Goal: Transaction & Acquisition: Purchase product/service

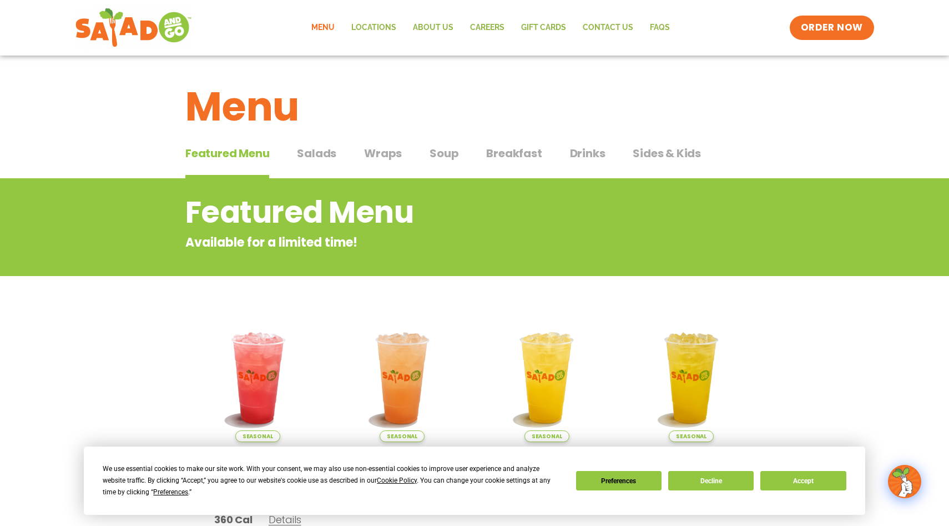
click at [306, 159] on span "Salads" at bounding box center [316, 153] width 39 height 17
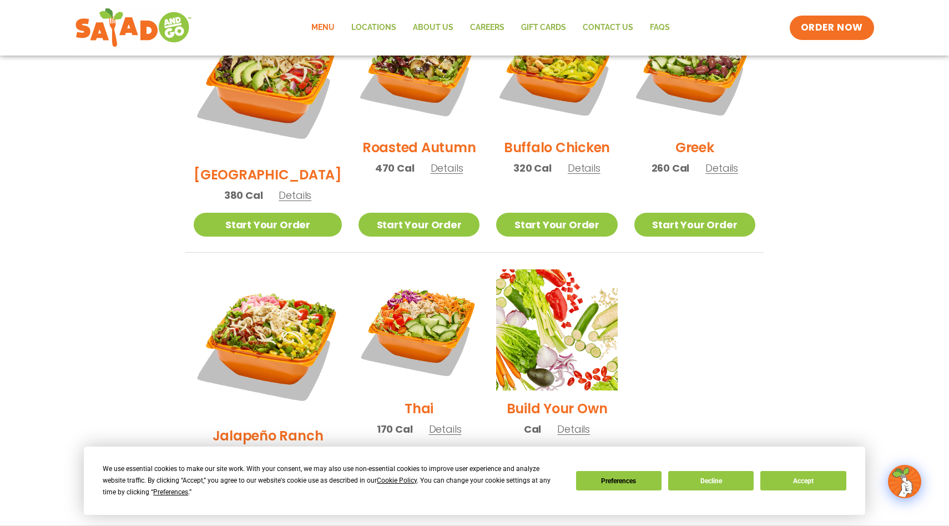
scroll to position [645, 0]
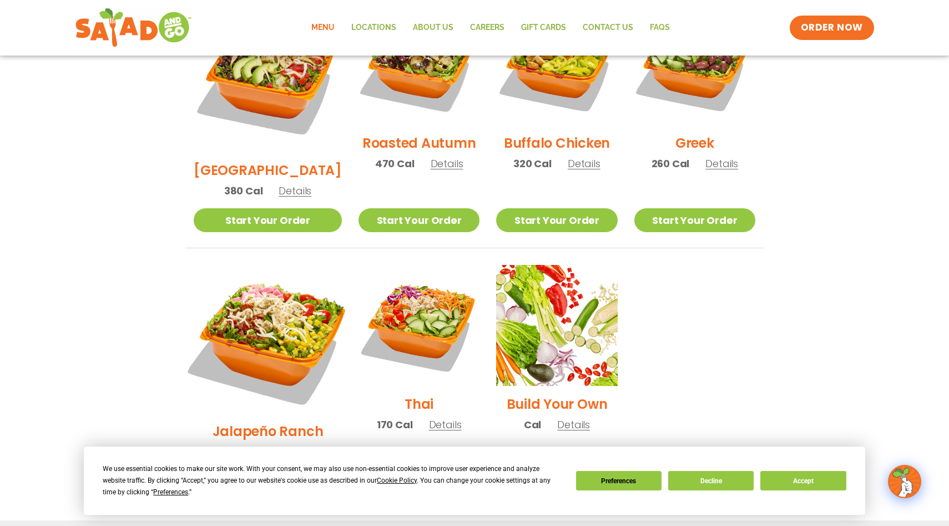
click at [270, 282] on img at bounding box center [268, 339] width 174 height 174
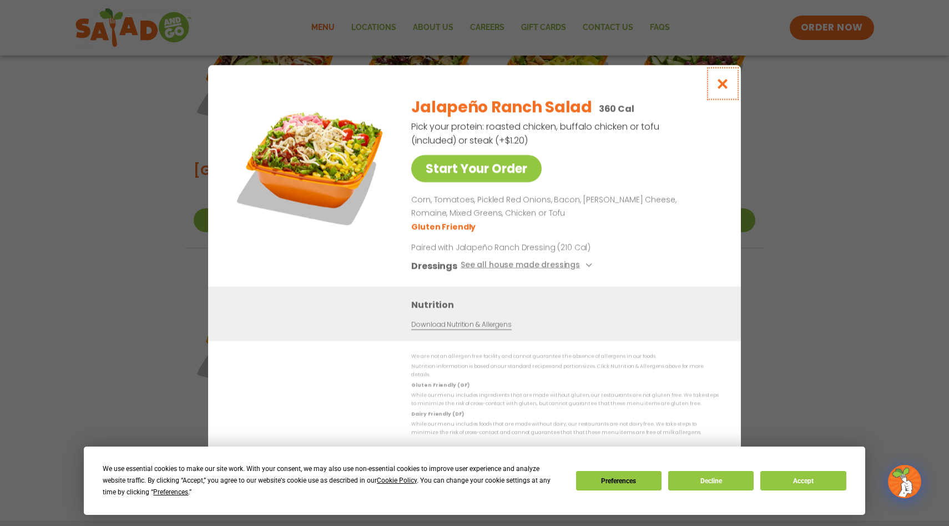
click at [722, 88] on icon "Close modal" at bounding box center [723, 84] width 14 height 12
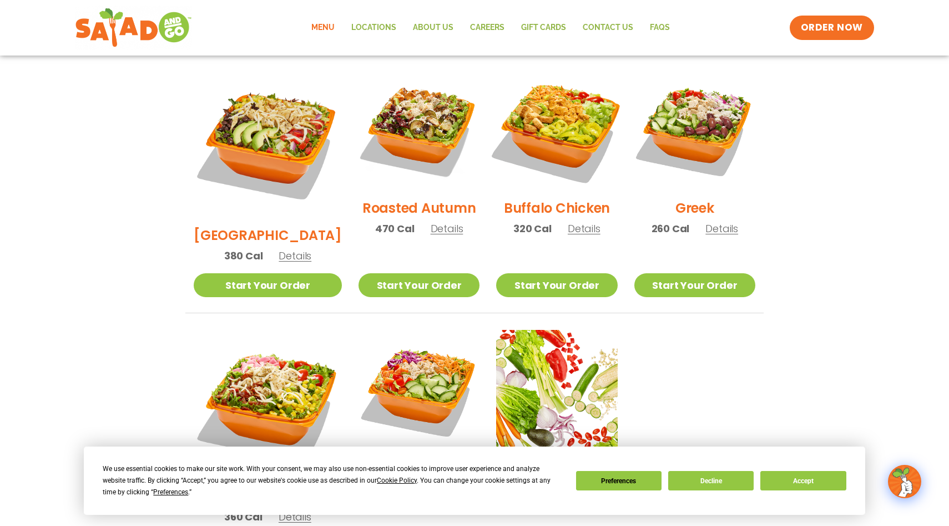
scroll to position [567, 0]
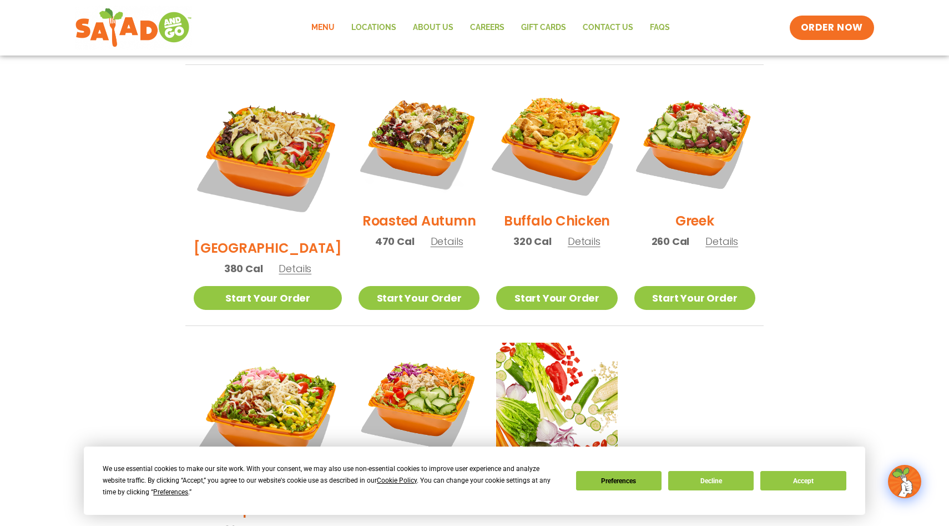
click at [556, 142] on img at bounding box center [557, 142] width 142 height 142
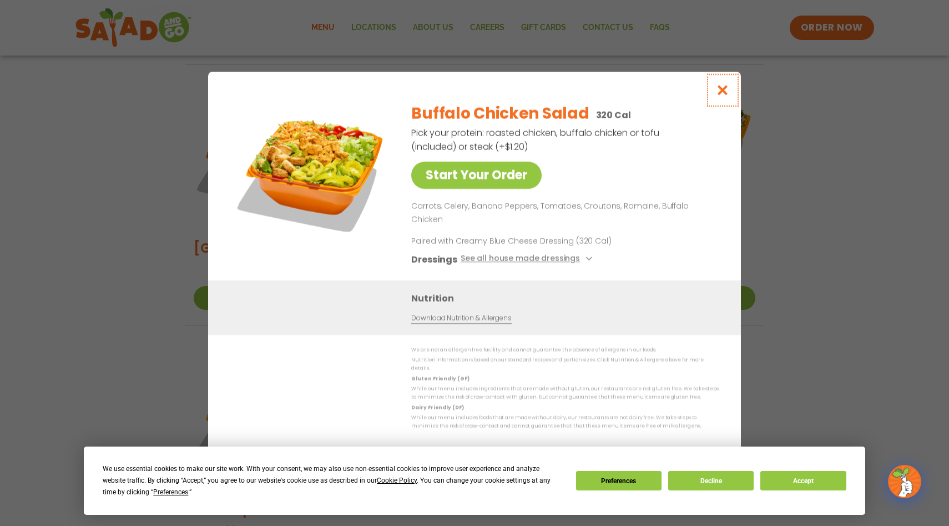
click at [724, 90] on button "Close modal" at bounding box center [723, 90] width 36 height 37
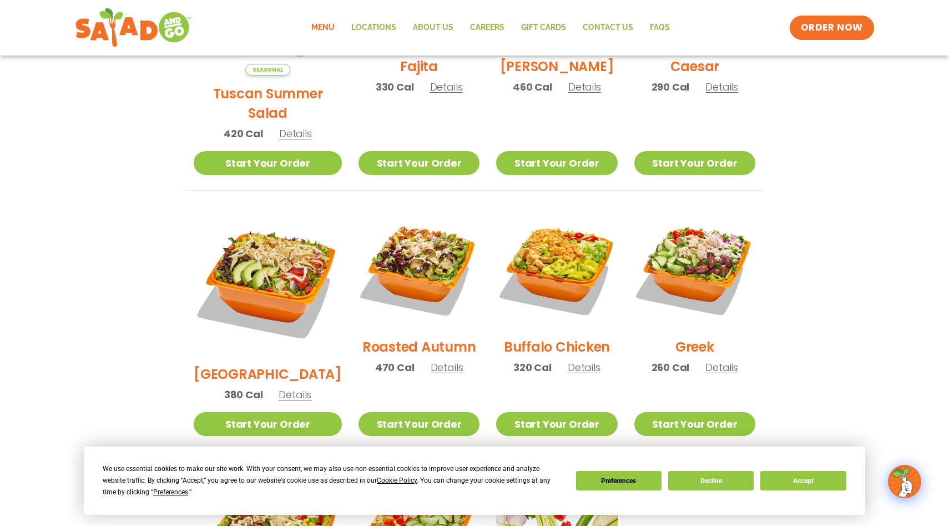
scroll to position [421, 0]
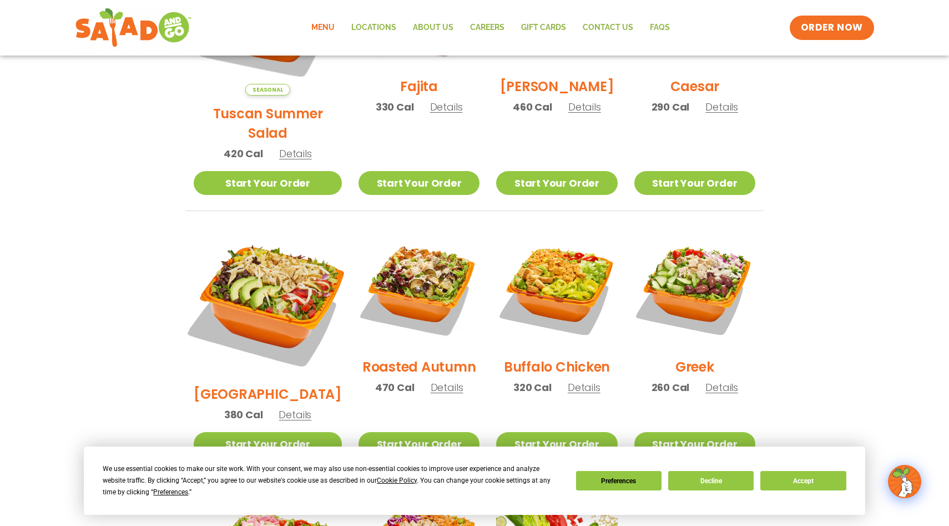
click at [250, 272] on img at bounding box center [268, 302] width 174 height 174
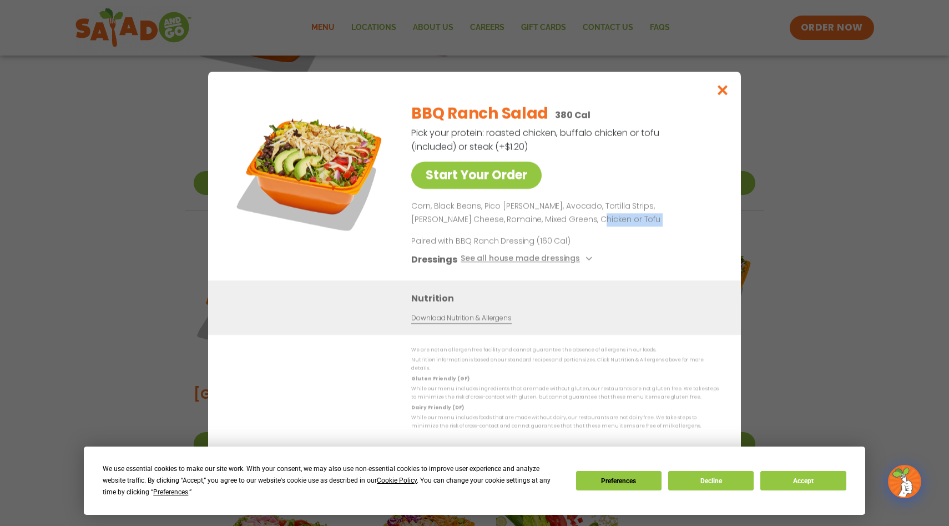
drag, startPoint x: 534, startPoint y: 218, endPoint x: 542, endPoint y: 232, distance: 16.1
click at [542, 233] on div "BBQ Ranch Salad 380 Cal Pick your protein: roasted chicken, buffalo chicken or …" at bounding box center [562, 187] width 303 height 186
click at [542, 232] on div "BBQ Ranch Salad 380 Cal Pick your protein: roasted chicken, buffalo chicken or …" at bounding box center [562, 187] width 303 height 186
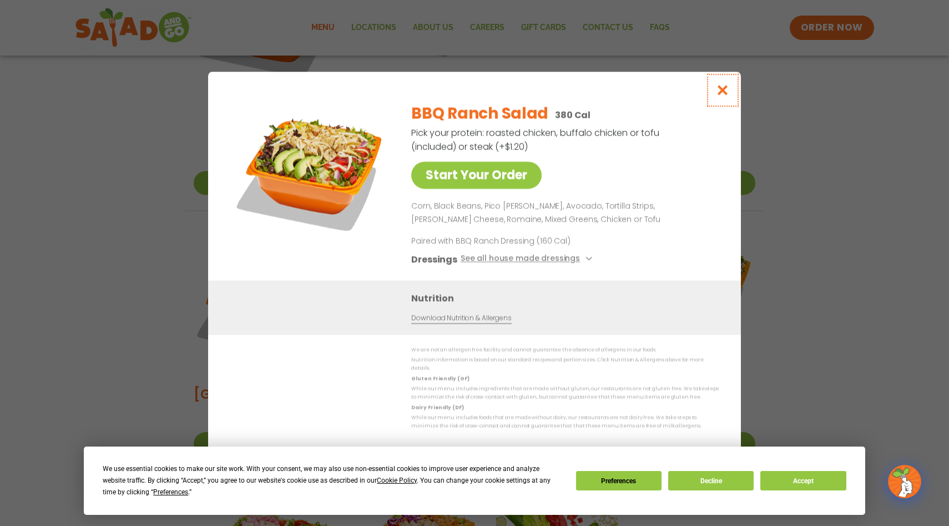
click at [720, 95] on icon "Close modal" at bounding box center [723, 90] width 14 height 12
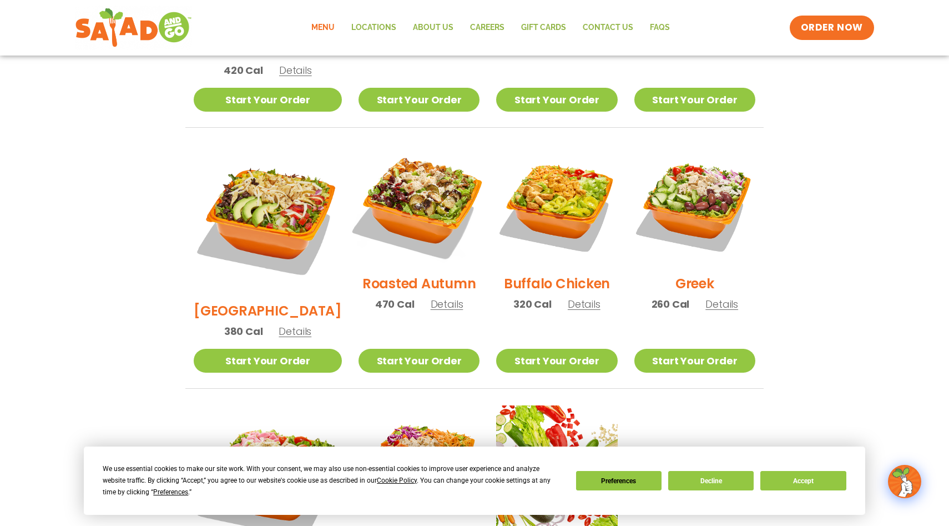
scroll to position [668, 0]
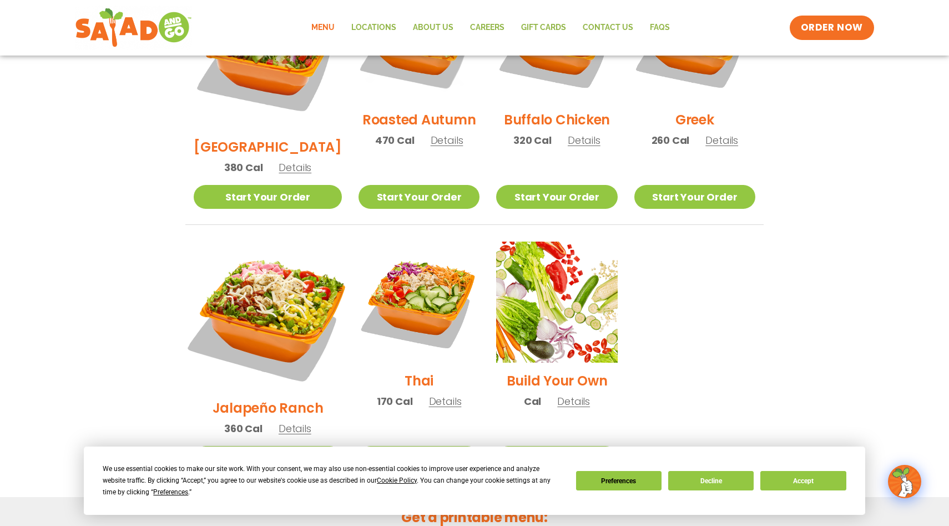
click at [284, 278] on img at bounding box center [268, 316] width 174 height 174
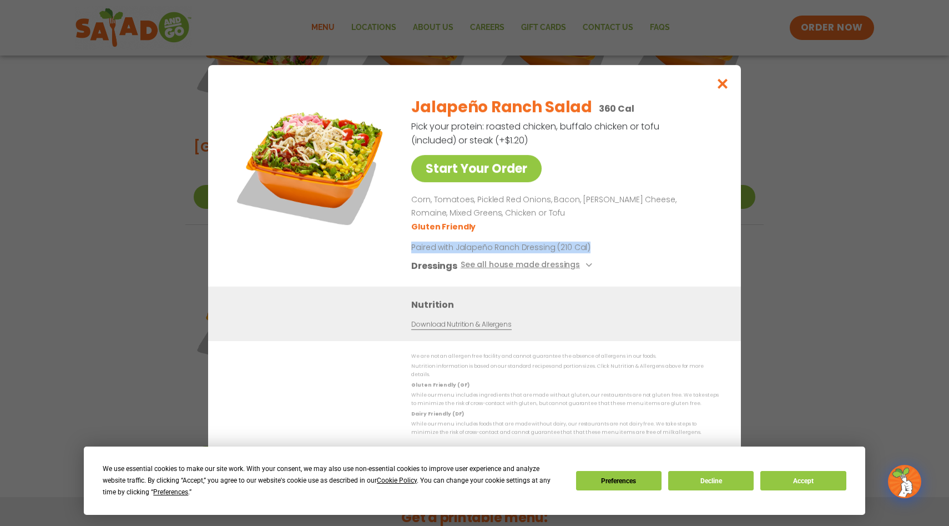
drag, startPoint x: 622, startPoint y: 228, endPoint x: 638, endPoint y: 258, distance: 34.3
click at [638, 258] on div "Jalapeño Ranch Salad 360 Cal Pick your protein: roasted chicken, buffalo chicke…" at bounding box center [562, 186] width 303 height 199
click at [714, 95] on button "Close modal" at bounding box center [723, 83] width 36 height 37
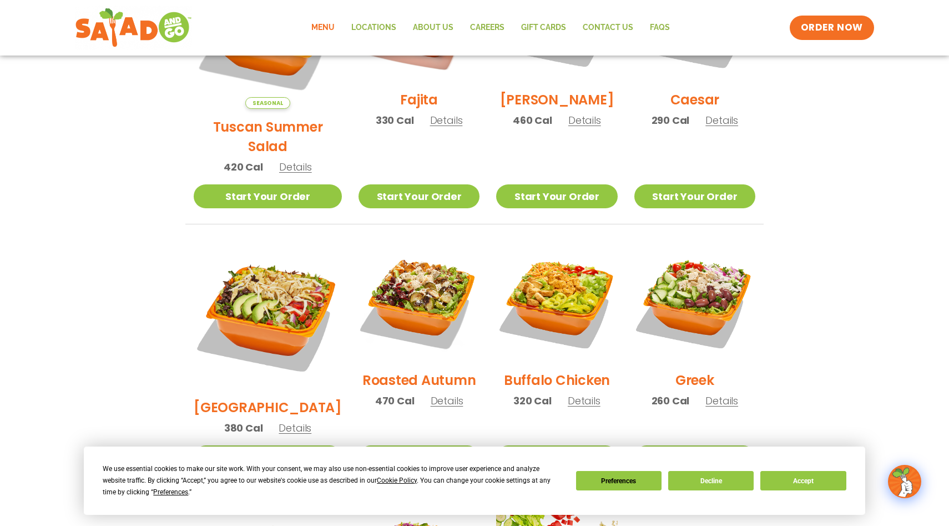
scroll to position [241, 0]
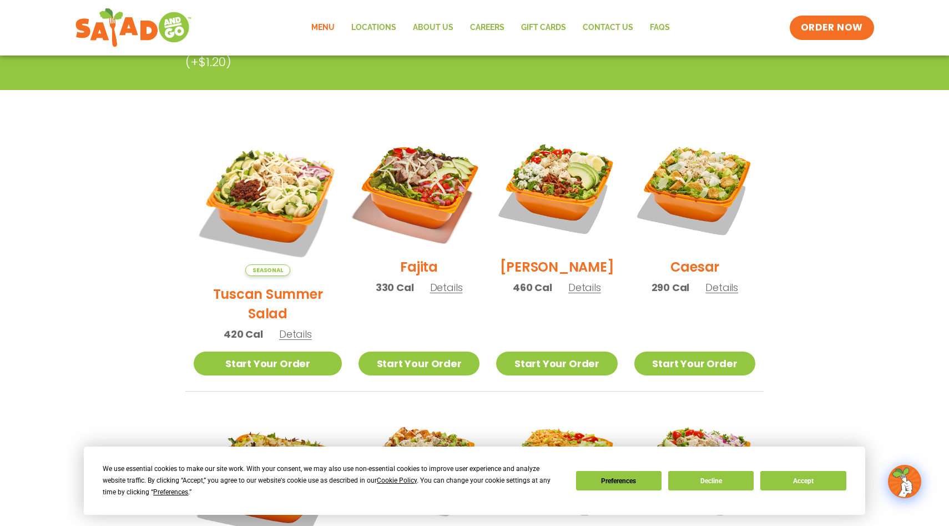
click at [432, 199] on img at bounding box center [419, 188] width 142 height 142
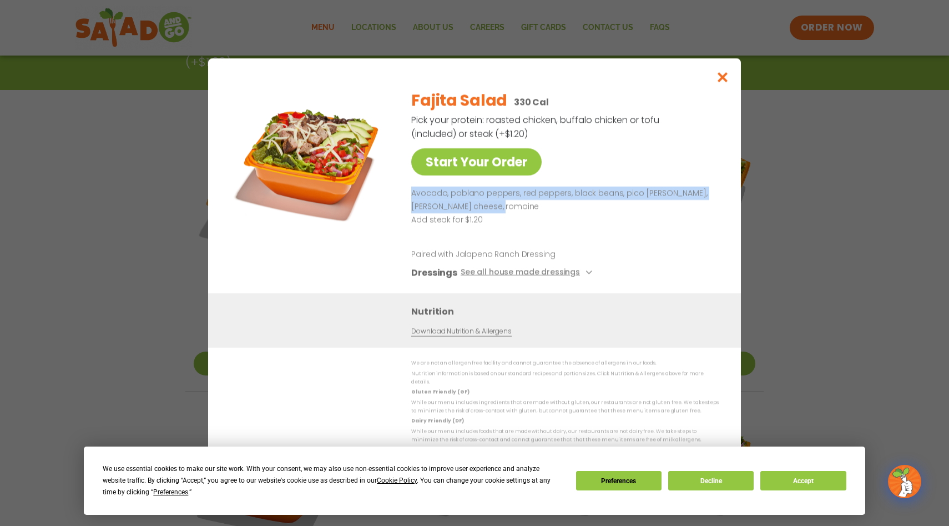
drag, startPoint x: 664, startPoint y: 168, endPoint x: 676, endPoint y: 206, distance: 40.4
click at [676, 206] on div "Fajita Salad 330 Cal Pick your protein: roasted chicken, buffalo chicken or tof…" at bounding box center [562, 186] width 303 height 213
click at [676, 206] on p "Avocado, poblano peppers, red peppers, black beans, pico [PERSON_NAME], [PERSON…" at bounding box center [562, 199] width 303 height 27
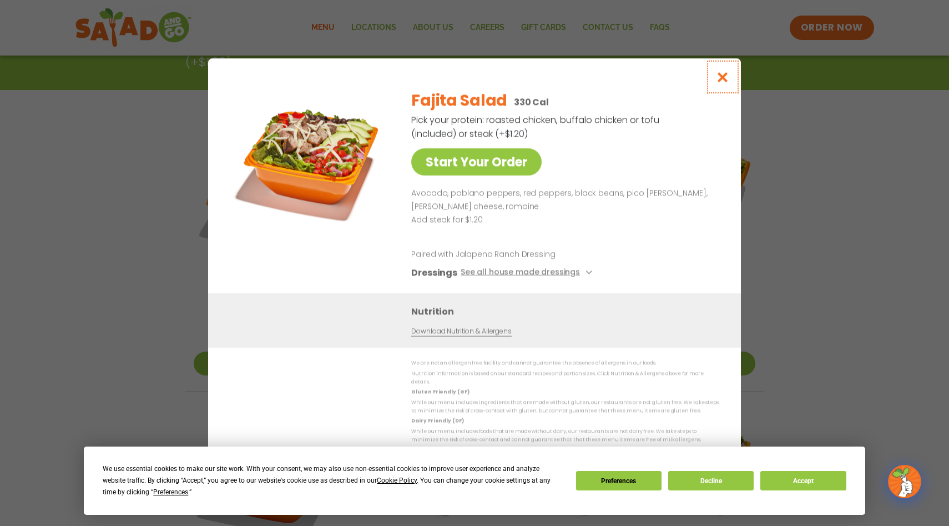
click at [721, 81] on icon "Close modal" at bounding box center [723, 77] width 14 height 12
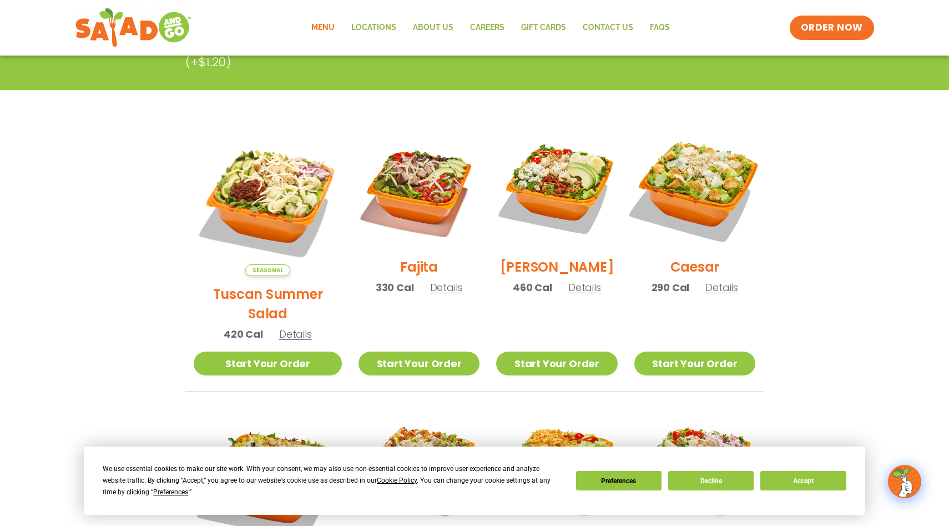
click at [690, 204] on img at bounding box center [695, 188] width 142 height 142
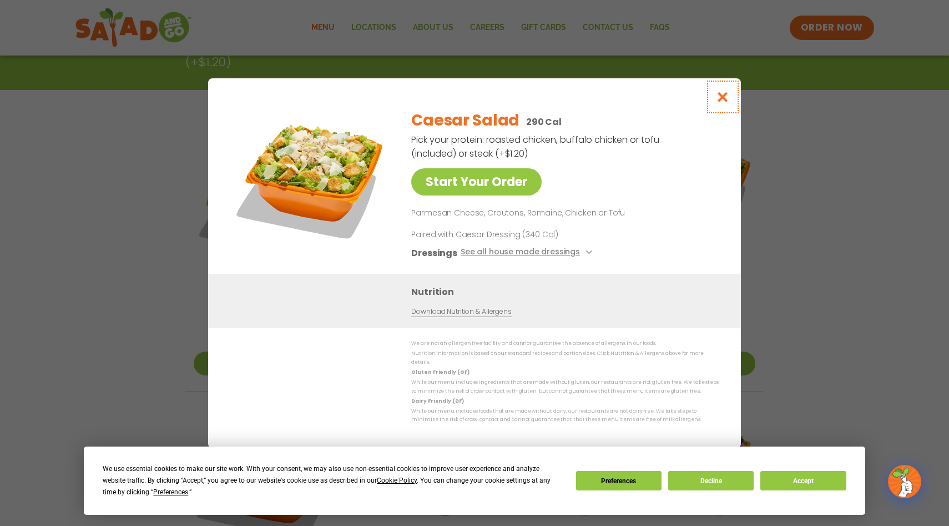
click at [718, 97] on icon "Close modal" at bounding box center [723, 97] width 14 height 12
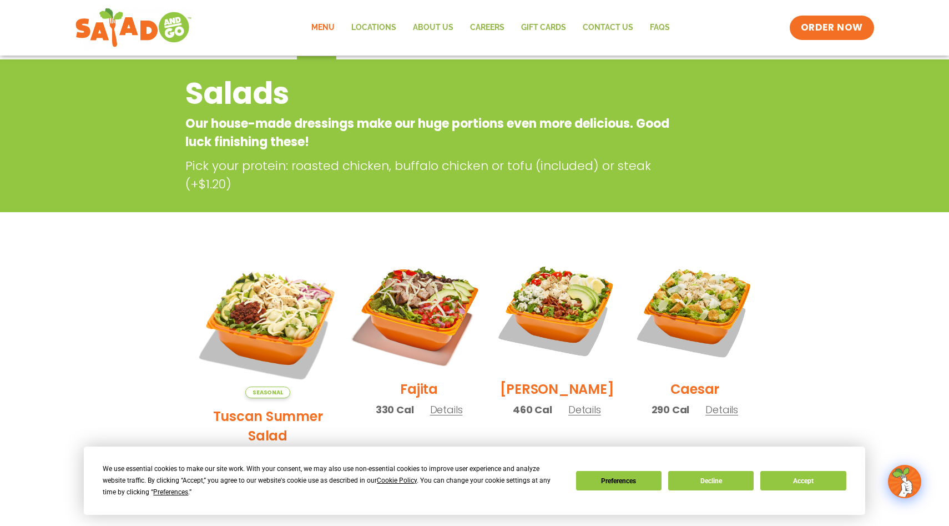
scroll to position [0, 0]
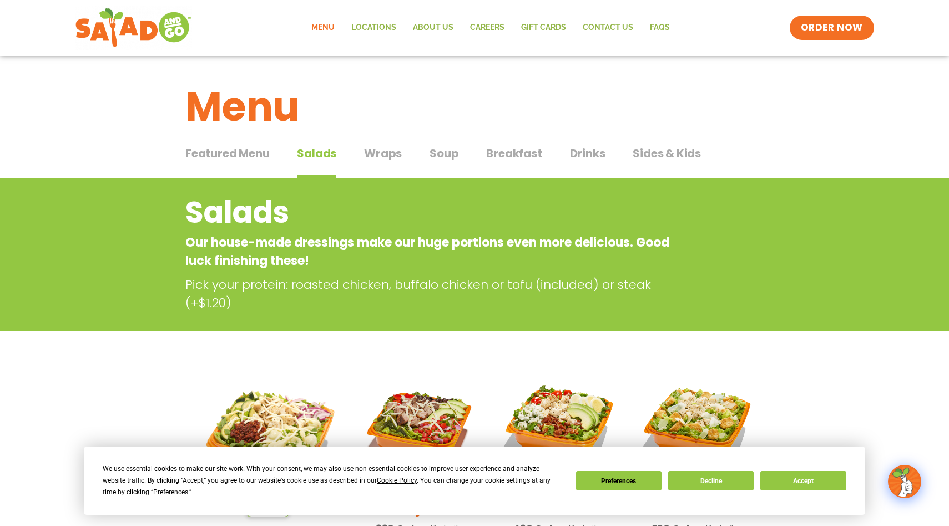
click at [381, 154] on span "Wraps" at bounding box center [383, 153] width 38 height 17
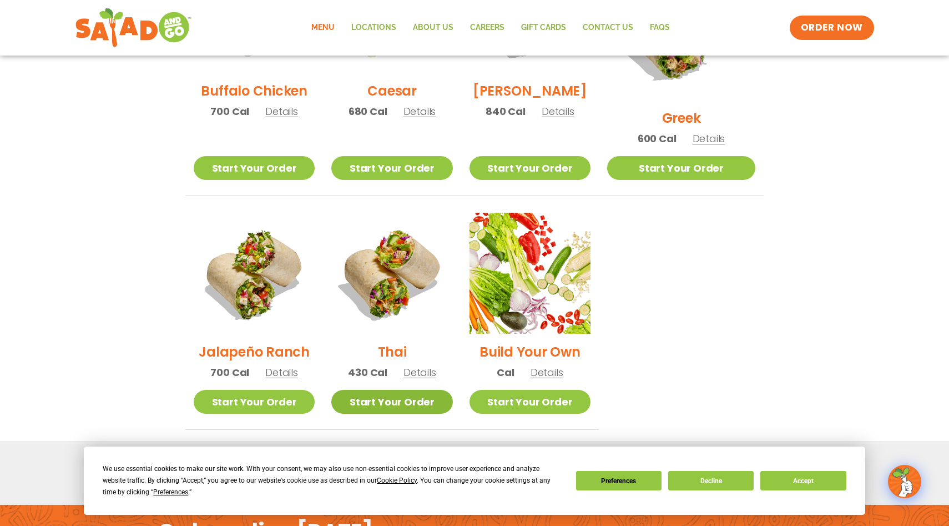
scroll to position [794, 0]
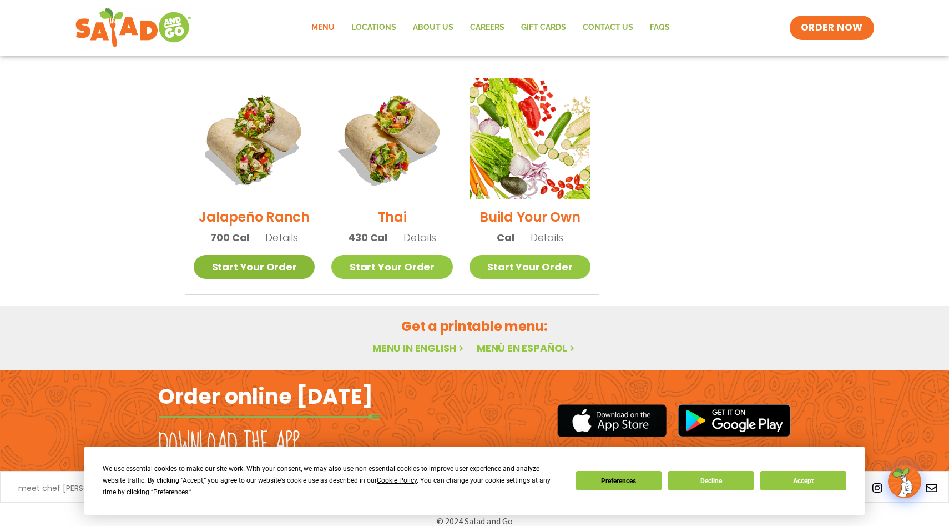
click at [247, 255] on link "Start Your Order" at bounding box center [254, 267] width 121 height 24
